Goal: Check status

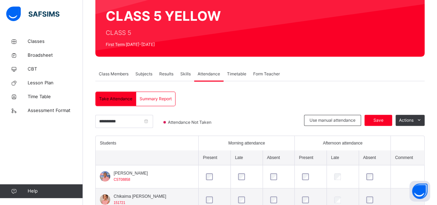
scroll to position [62, 0]
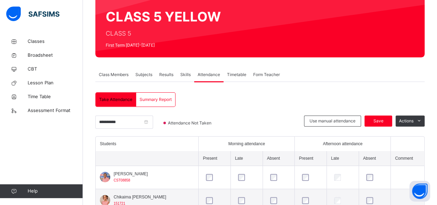
click at [167, 74] on span "Results" at bounding box center [166, 75] width 14 height 6
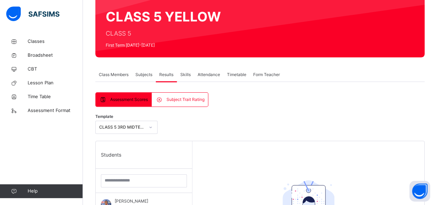
click at [196, 93] on div "Subject Trait Rating" at bounding box center [180, 100] width 56 height 14
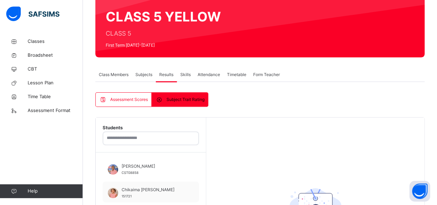
click at [130, 95] on div "Assessment Scores" at bounding box center [124, 100] width 56 height 14
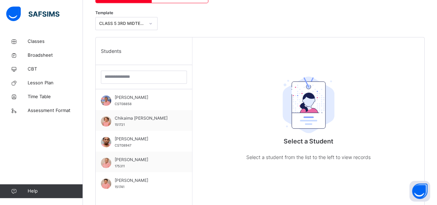
scroll to position [167, 0]
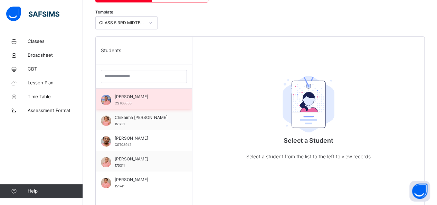
click at [134, 98] on span "[PERSON_NAME]" at bounding box center [146, 97] width 62 height 6
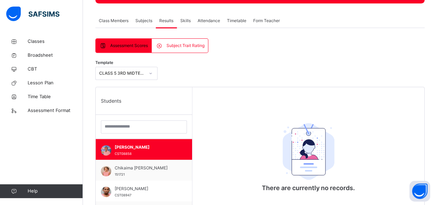
scroll to position [116, 0]
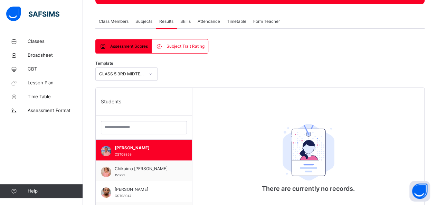
click at [187, 40] on div "Subject Trait Rating" at bounding box center [180, 46] width 56 height 14
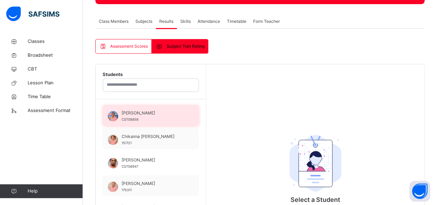
click at [156, 114] on span "[PERSON_NAME]" at bounding box center [153, 113] width 62 height 6
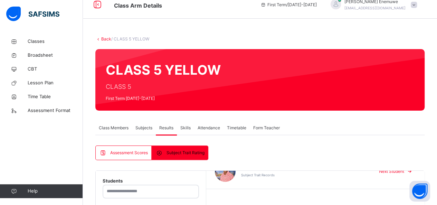
scroll to position [0, 0]
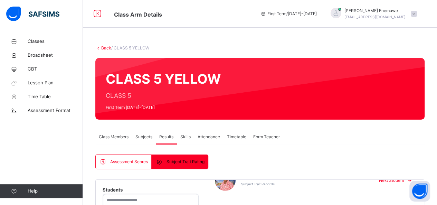
click at [150, 137] on span "Subjects" at bounding box center [144, 137] width 17 height 6
